Goal: Task Accomplishment & Management: Complete application form

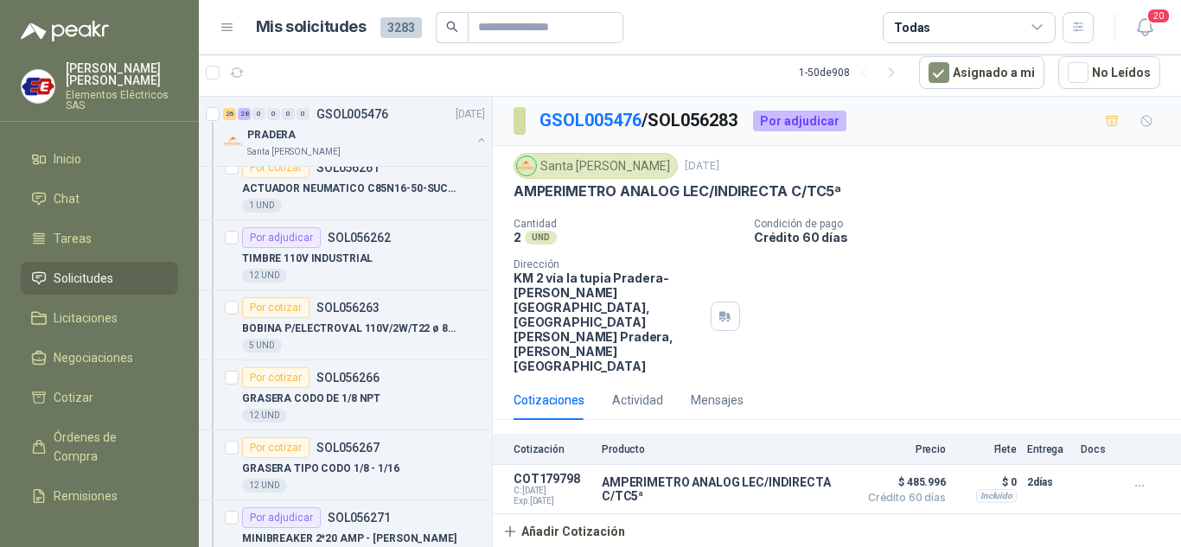
scroll to position [5620, 0]
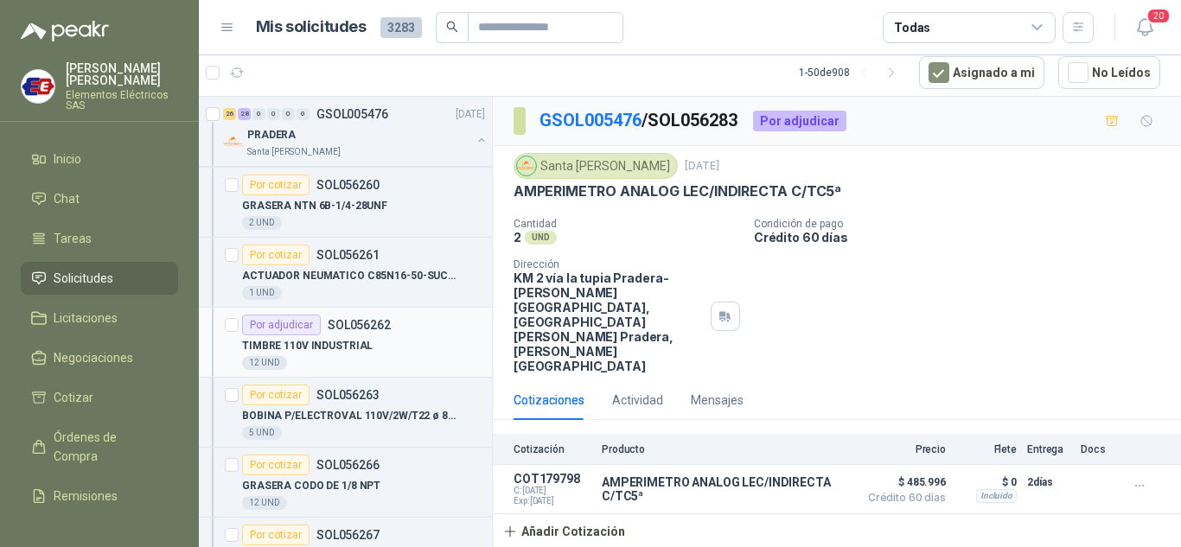
click at [346, 325] on p "SOL056262" at bounding box center [359, 325] width 63 height 12
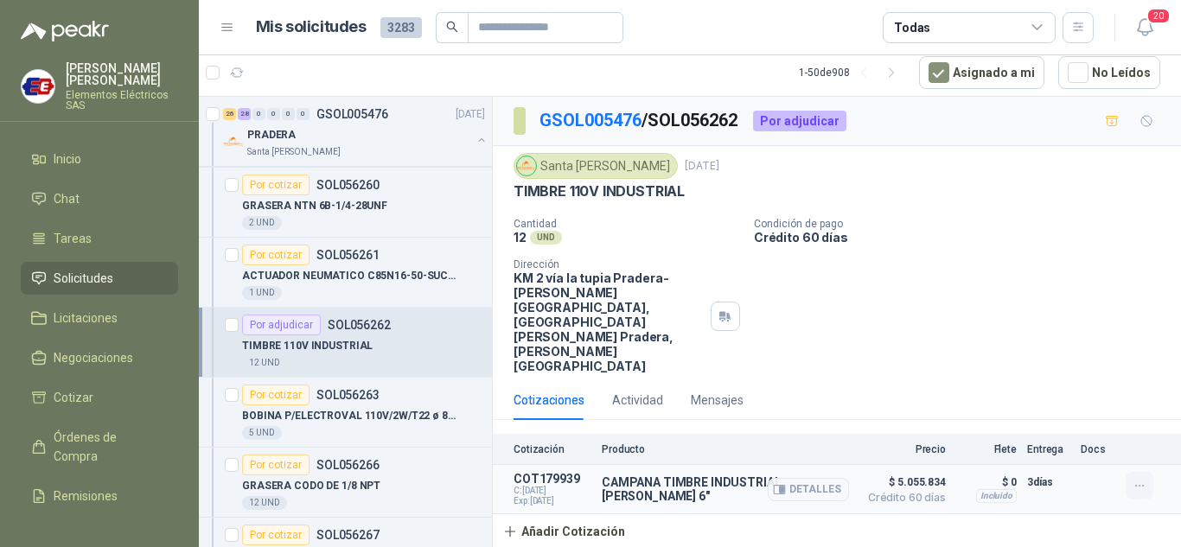
click at [1143, 479] on icon "button" at bounding box center [1140, 486] width 15 height 15
click at [1056, 361] on button "Editar" at bounding box center [1105, 358] width 138 height 28
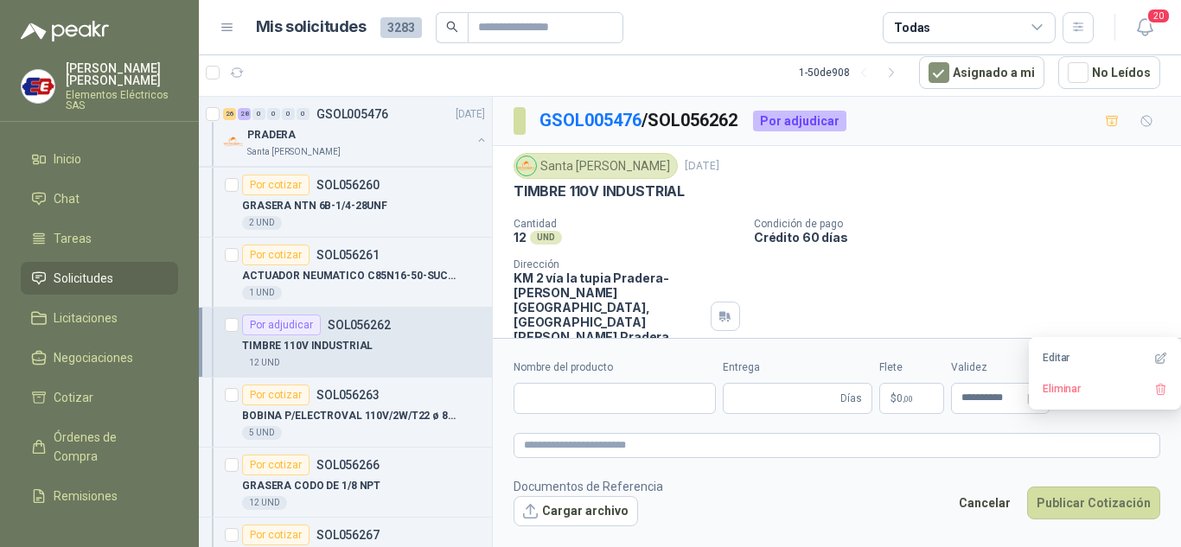
type input "**********"
type input "*"
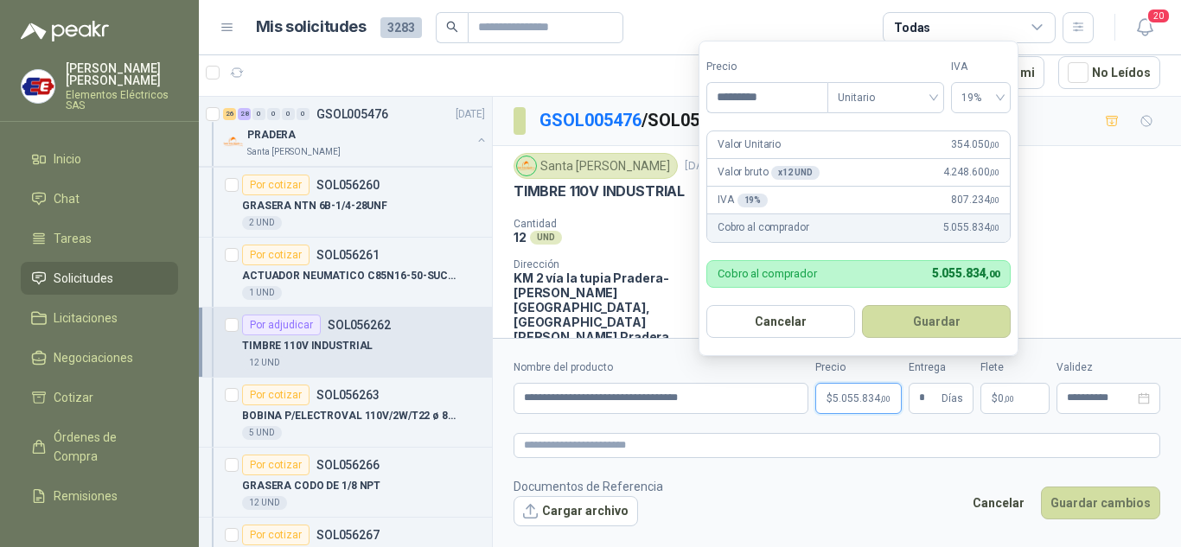
click at [853, 398] on span "5.055.834 ,00" at bounding box center [862, 398] width 58 height 10
click at [1106, 201] on div "Santa [PERSON_NAME] [DATE] TIMBRE 110V INDUSTRIAL" at bounding box center [837, 178] width 647 height 51
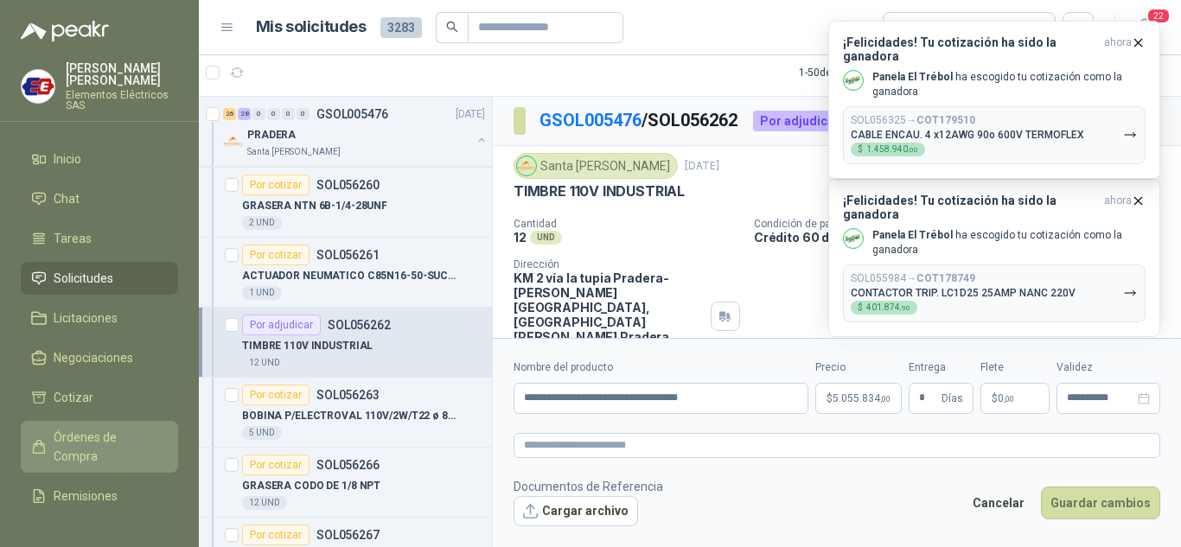
click at [85, 445] on span "Órdenes de Compra" at bounding box center [108, 447] width 108 height 38
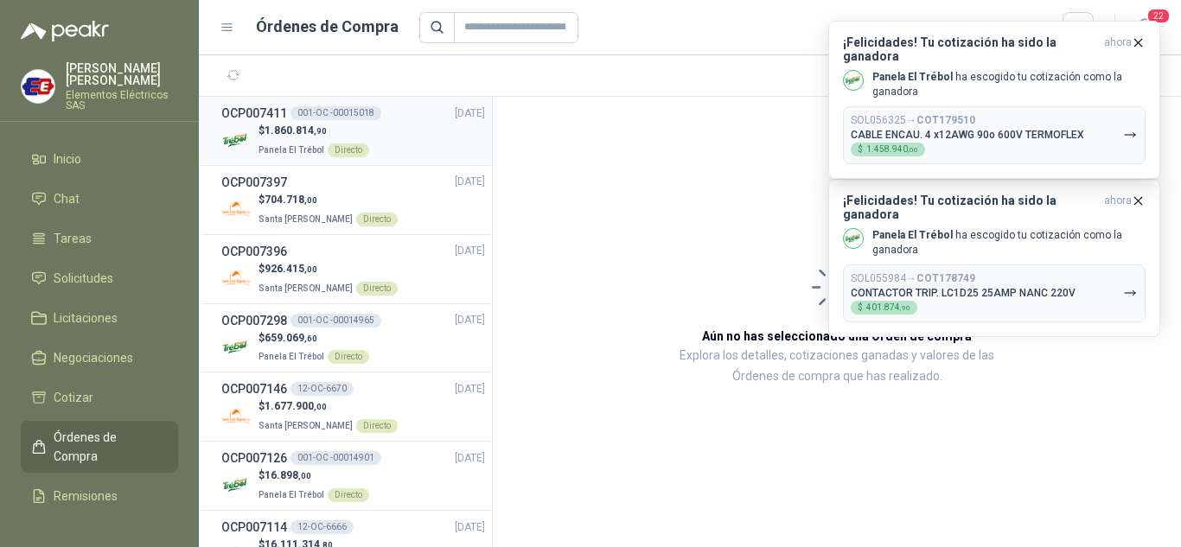
click at [294, 129] on span "1.860.814 ,90" at bounding box center [296, 131] width 62 height 12
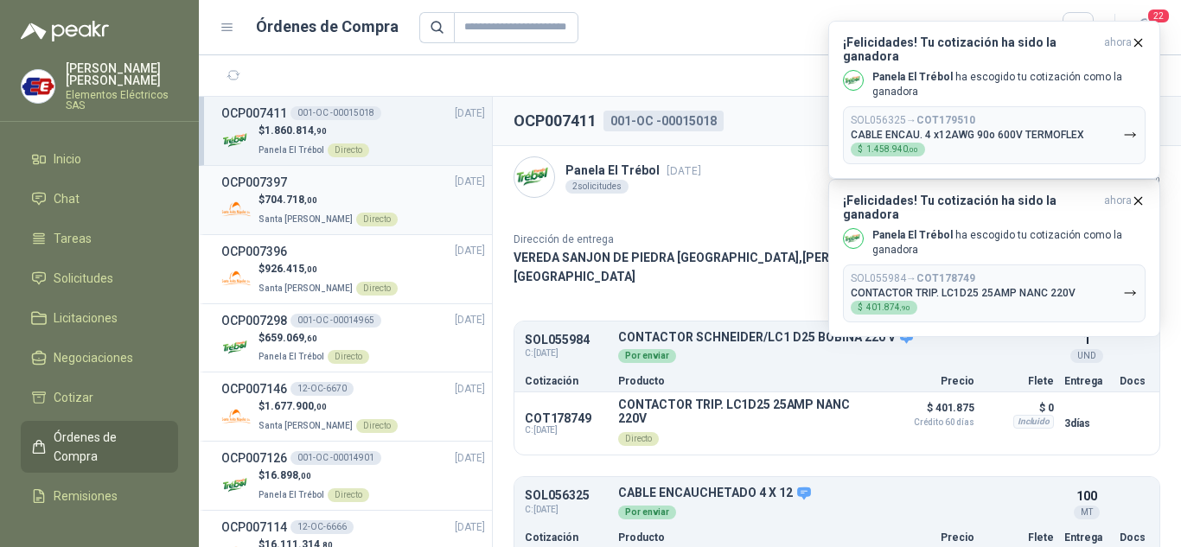
click at [279, 203] on span "704.718 ,00" at bounding box center [291, 200] width 53 height 12
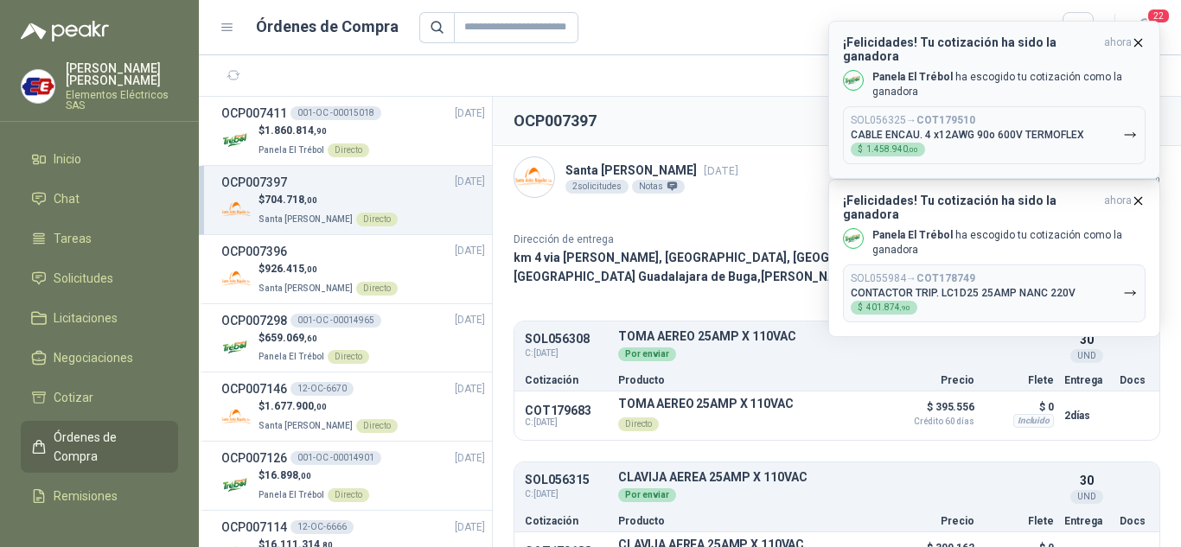
click at [1137, 37] on icon "button" at bounding box center [1138, 42] width 15 height 15
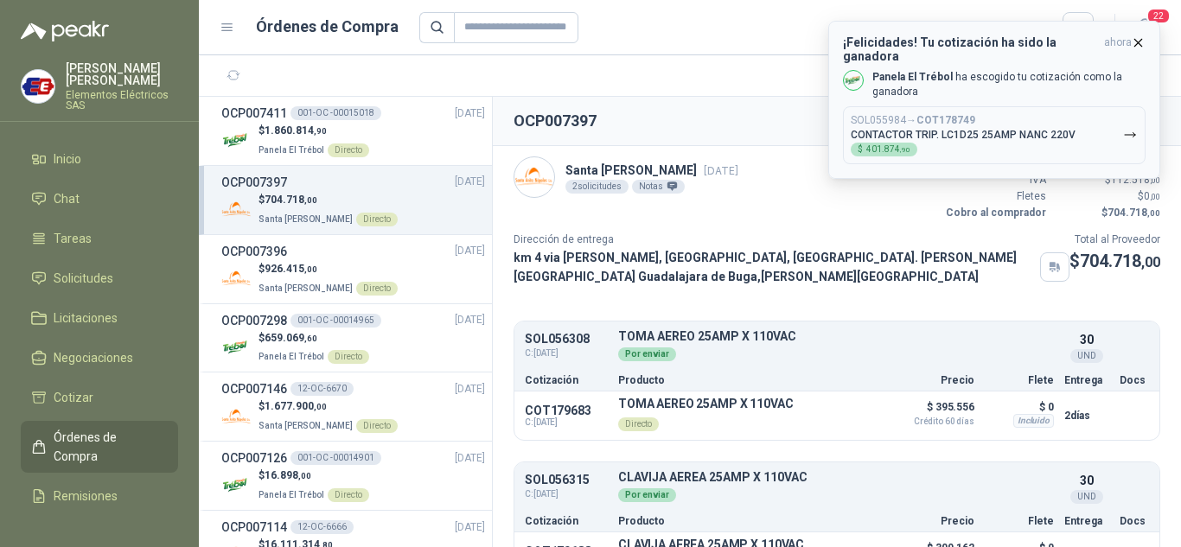
click at [1137, 40] on icon "button" at bounding box center [1138, 42] width 15 height 15
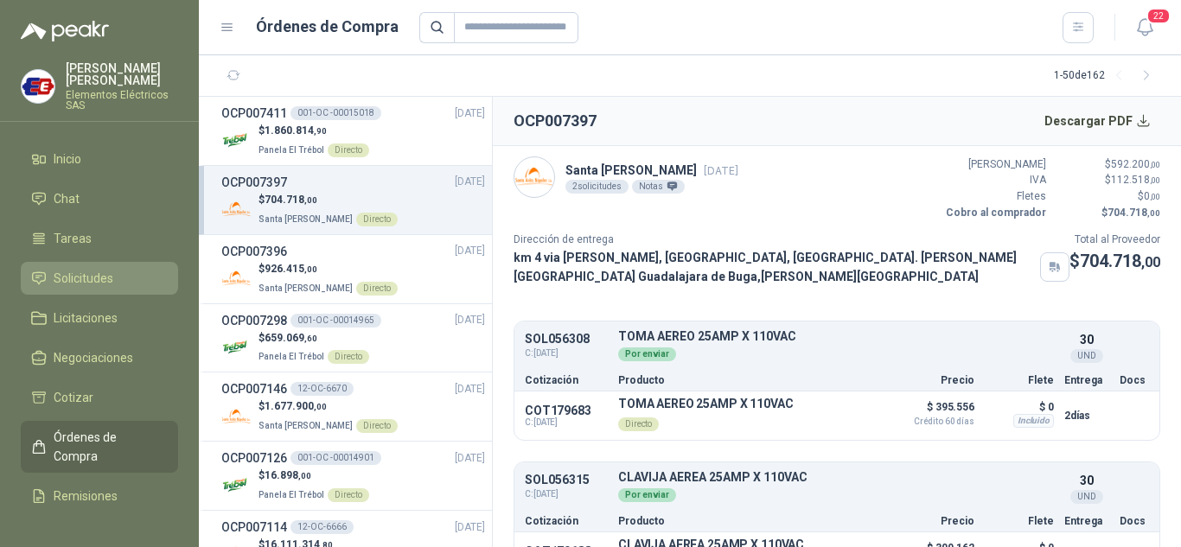
click at [76, 271] on span "Solicitudes" at bounding box center [84, 278] width 60 height 19
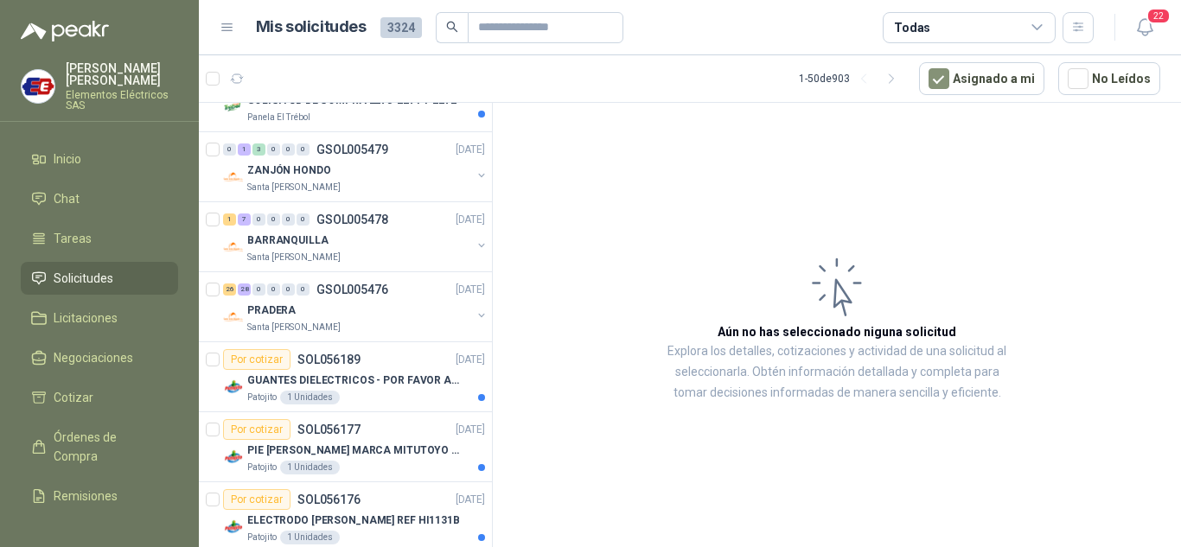
scroll to position [1816, 0]
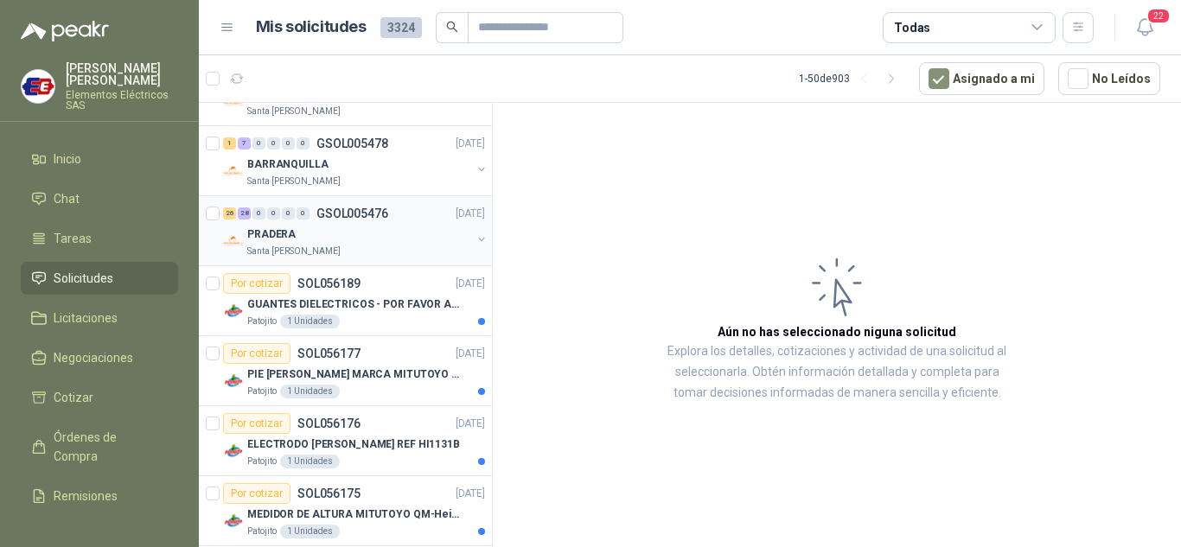
click at [261, 204] on div "26 28 0 0 0 0 GSOL005476 [DATE]" at bounding box center [355, 213] width 265 height 21
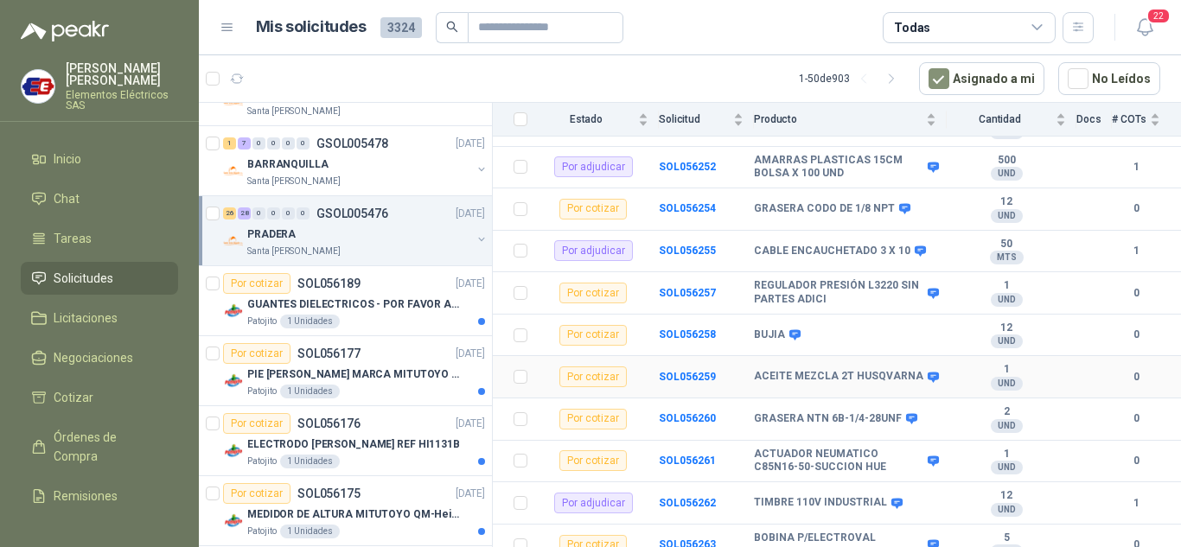
scroll to position [1729, 0]
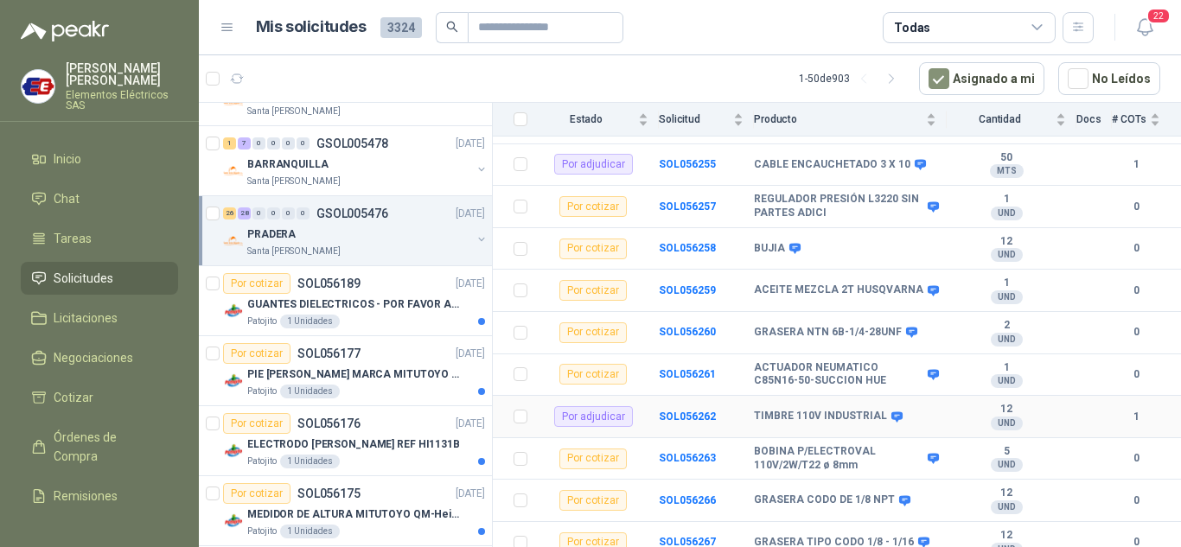
click at [612, 406] on div "Por adjudicar" at bounding box center [593, 416] width 79 height 21
click at [686, 411] on b "SOL056262" at bounding box center [687, 417] width 57 height 12
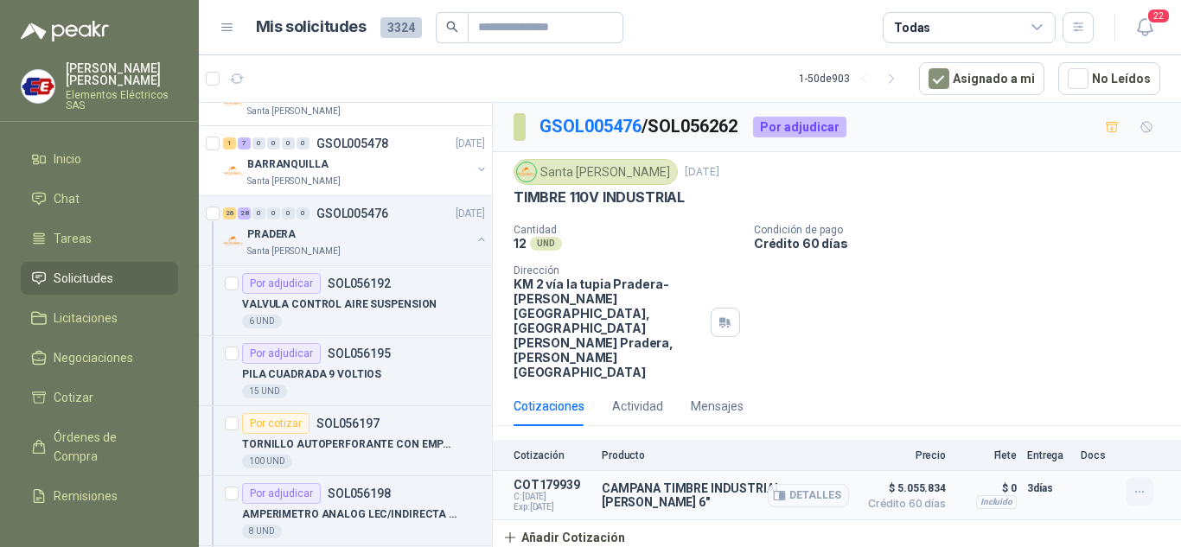
click at [1144, 485] on icon "button" at bounding box center [1140, 492] width 15 height 15
click at [1062, 356] on button "Editar" at bounding box center [1105, 364] width 138 height 28
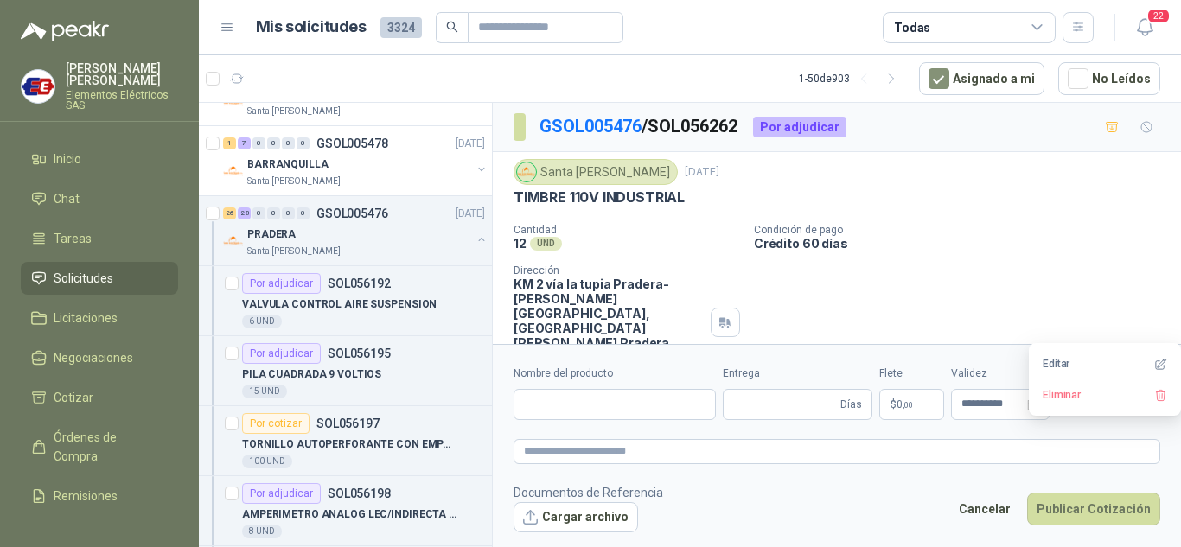
type input "**********"
type input "*"
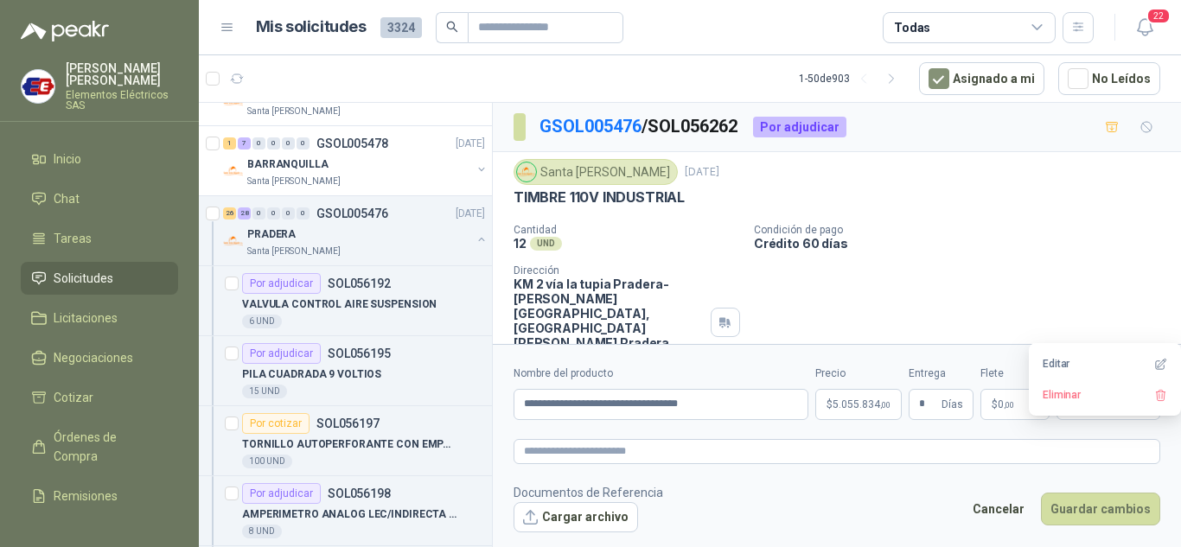
click at [837, 405] on span "5.055.834 ,00" at bounding box center [862, 404] width 58 height 10
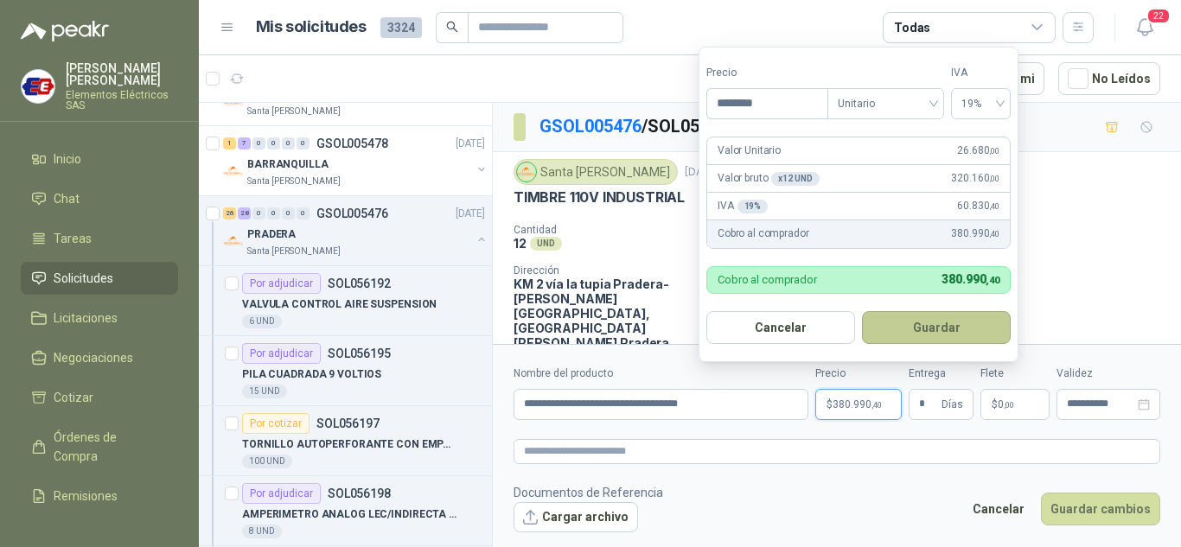
type input "********"
click at [895, 327] on button "Guardar" at bounding box center [936, 327] width 149 height 33
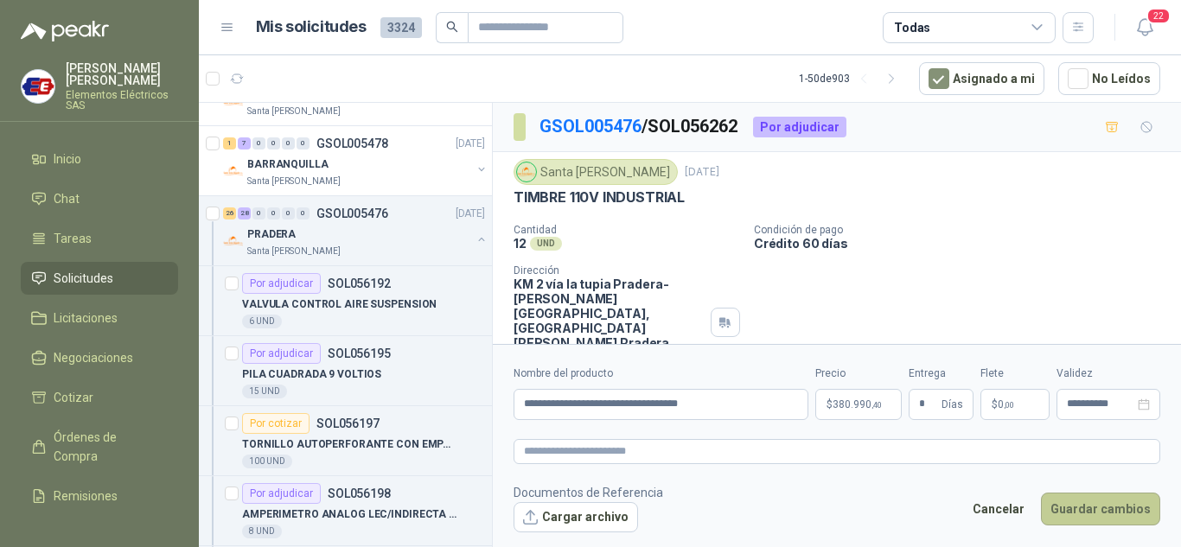
click at [1096, 508] on button "Guardar cambios" at bounding box center [1100, 509] width 119 height 33
